Goal: Task Accomplishment & Management: Use online tool/utility

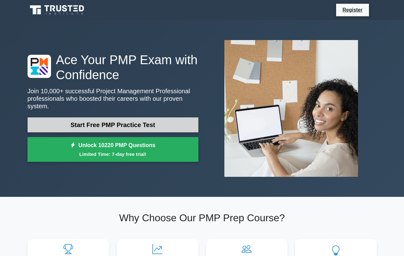
click at [104, 128] on link "Start Free PMP Practice Test" at bounding box center [113, 124] width 171 height 15
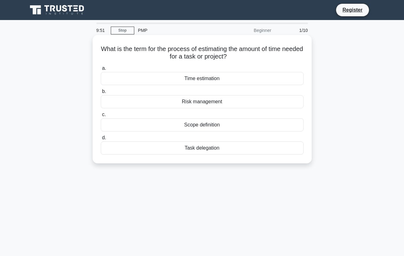
click at [214, 123] on div "Scope definition" at bounding box center [202, 124] width 203 height 13
click at [101, 117] on input "c. Scope definition" at bounding box center [101, 115] width 0 height 4
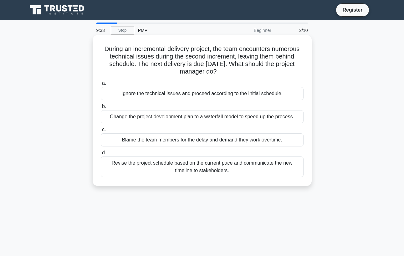
click at [184, 119] on div "Change the project development plan to a waterfall model to speed up the proces…" at bounding box center [202, 116] width 203 height 13
click at [101, 109] on input "b. Change the project development plan to a waterfall model to speed up the pro…" at bounding box center [101, 107] width 0 height 4
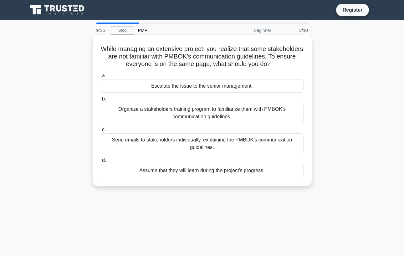
click at [191, 112] on div "Organize a stakeholders training program to familiarize them with PMBOK's commu…" at bounding box center [202, 113] width 203 height 21
click at [101, 101] on input "b. Organize a stakeholders training program to familiarize them with PMBOK's co…" at bounding box center [101, 99] width 0 height 4
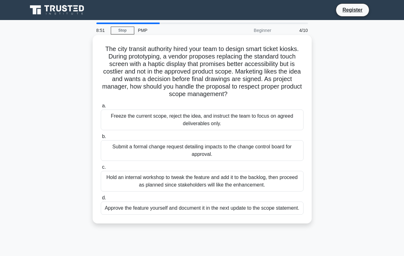
click at [176, 153] on div "Submit a formal change request detailing impacts to the change control board fo…" at bounding box center [202, 150] width 203 height 21
click at [101, 139] on input "b. Submit a formal change request detailing impacts to the change control board…" at bounding box center [101, 137] width 0 height 4
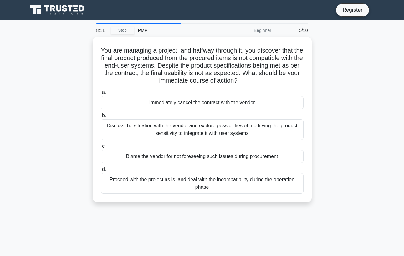
drag, startPoint x: 132, startPoint y: 179, endPoint x: 54, endPoint y: 137, distance: 88.7
click at [54, 137] on div "You are managing a project, and halfway through it, you discover that the final…" at bounding box center [202, 124] width 357 height 174
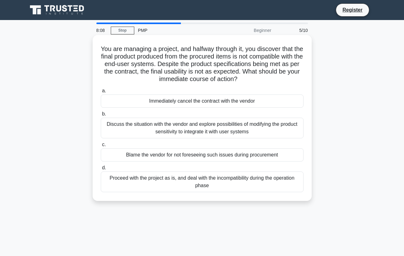
click at [146, 125] on div "Discuss the situation with the vendor and explore possibilities of modifying th…" at bounding box center [202, 128] width 203 height 21
click at [101, 116] on input "b. Discuss the situation with the vendor and explore possibilities of modifying…" at bounding box center [101, 114] width 0 height 4
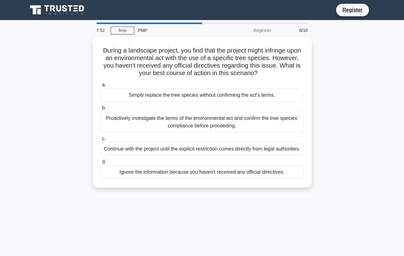
click at [146, 125] on div "Proactively investigate the terms of the environmental act and confirm the tree…" at bounding box center [202, 122] width 203 height 21
click at [101, 110] on input "b. Proactively investigate the terms of the environmental act and confirm the t…" at bounding box center [101, 108] width 0 height 4
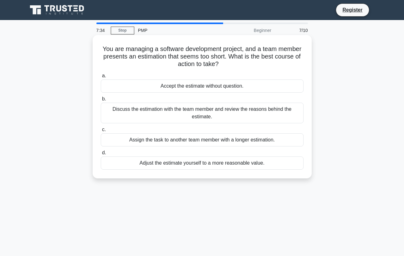
click at [151, 121] on div "Discuss the estimation with the team member and review the reasons behind the e…" at bounding box center [202, 113] width 203 height 21
click at [101, 101] on input "b. Discuss the estimation with the team member and review the reasons behind th…" at bounding box center [101, 99] width 0 height 4
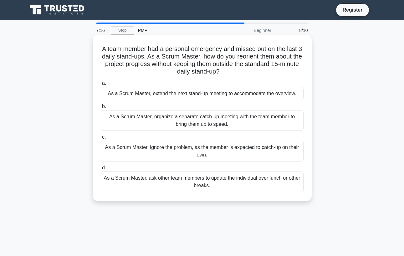
click at [163, 121] on div "As a Scrum Master, organize a separate catch-up meeting with the team member to…" at bounding box center [202, 120] width 203 height 21
click at [101, 109] on input "b. As a Scrum Master, organize a separate catch-up meeting with the team member…" at bounding box center [101, 107] width 0 height 4
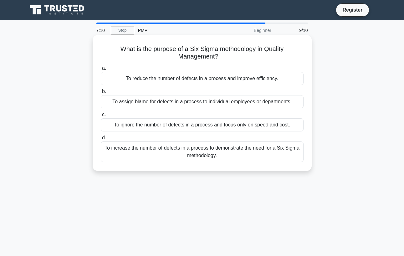
click at [156, 84] on div "To reduce the number of defects in a process and improve efficiency." at bounding box center [202, 78] width 203 height 13
click at [101, 70] on input "a. To reduce the number of defects in a process and improve efficiency." at bounding box center [101, 68] width 0 height 4
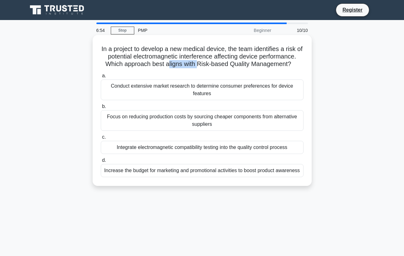
drag, startPoint x: 168, startPoint y: 66, endPoint x: 199, endPoint y: 62, distance: 31.3
click at [199, 62] on h5 "In a project to develop a new medical device, the team identifies a risk of pot…" at bounding box center [202, 56] width 204 height 23
click at [181, 146] on div "Integrate electromagnetic compatibility testing into the quality control process" at bounding box center [202, 147] width 203 height 13
click at [101, 139] on input "c. Integrate electromagnetic compatibility testing into the quality control pro…" at bounding box center [101, 137] width 0 height 4
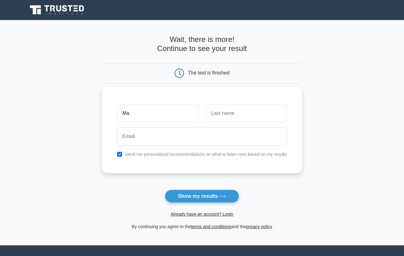
type input "[PERSON_NAME]"
click at [222, 120] on input "text" at bounding box center [246, 113] width 81 height 18
type input "[PERSON_NAME]"
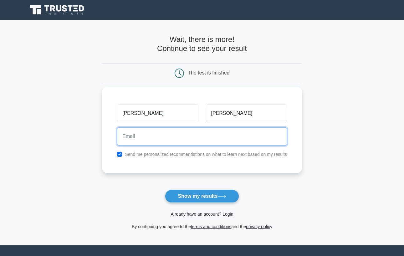
click at [211, 143] on input "email" at bounding box center [202, 137] width 170 height 18
type input "[EMAIL_ADDRESS][DOMAIN_NAME]"
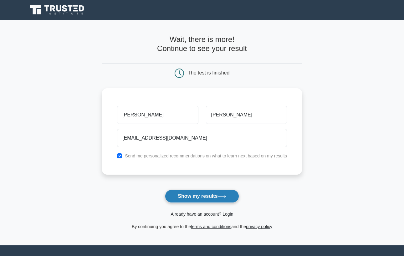
click at [215, 199] on button "Show my results" at bounding box center [202, 196] width 74 height 13
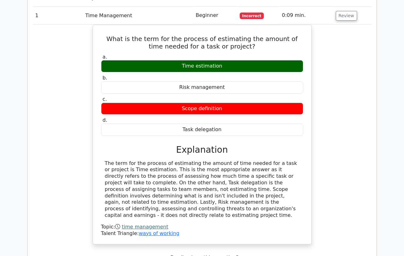
scroll to position [551, 0]
